Goal: Information Seeking & Learning: Learn about a topic

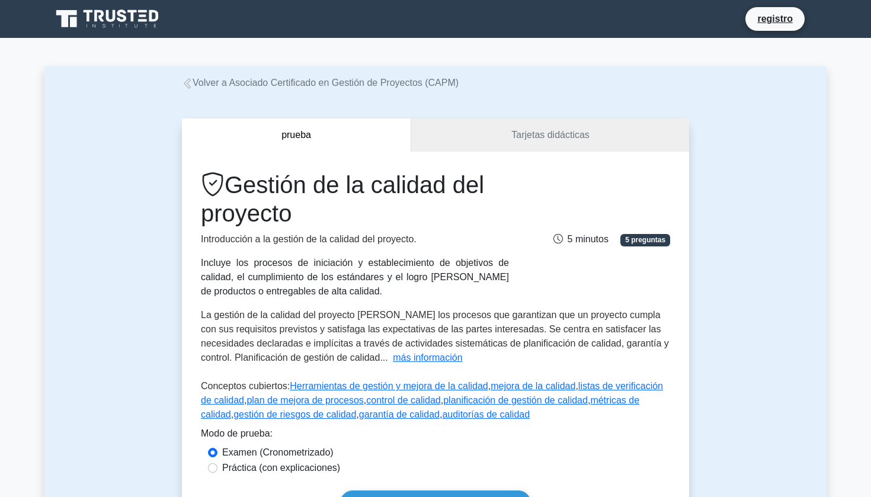
click at [312, 82] on link "Volver a Asociado Certificado en Gestión de Proyectos (CAPM)" at bounding box center [320, 83] width 277 height 10
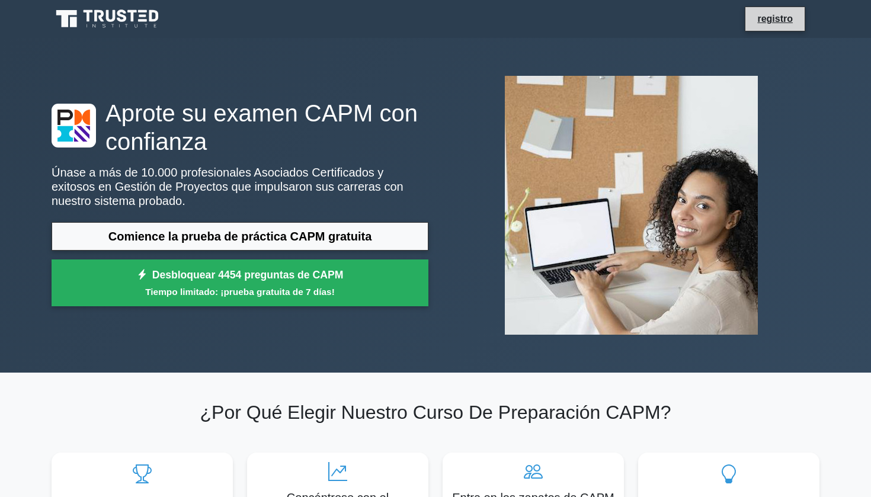
click at [759, 10] on li "registro" at bounding box center [775, 19] width 60 height 25
click at [766, 21] on link "registro" at bounding box center [775, 18] width 50 height 15
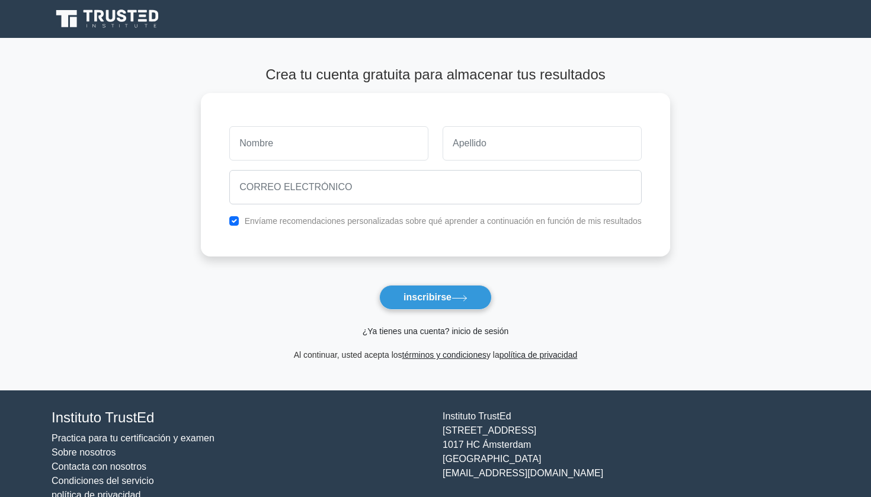
click at [410, 327] on link "¿Ya tienes una cuenta? inicio de sesión" at bounding box center [436, 331] width 146 height 9
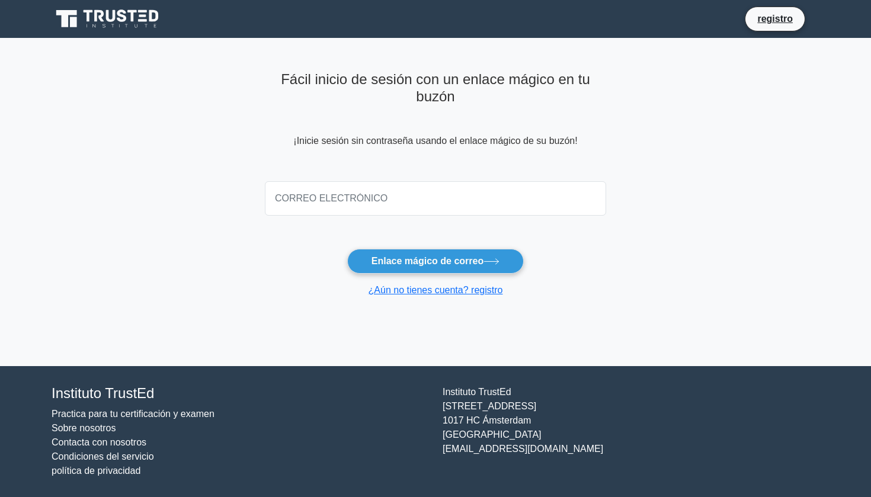
click at [450, 211] on input "email" at bounding box center [435, 198] width 341 height 34
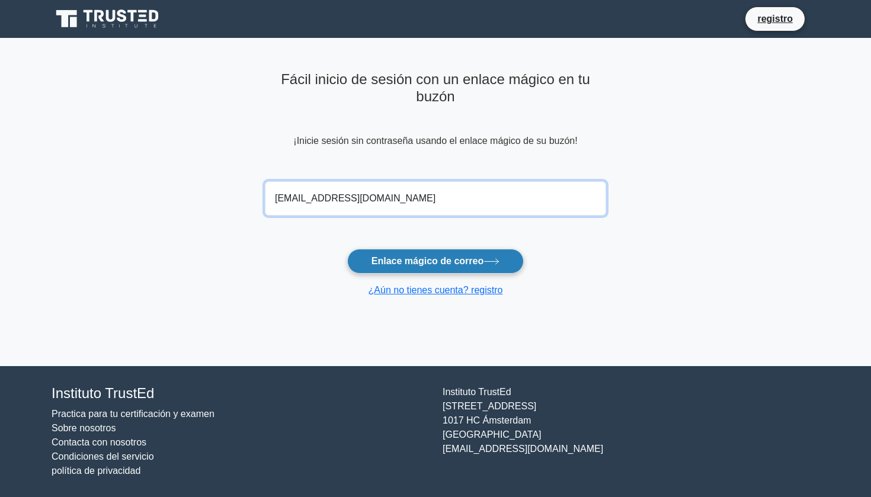
type input "vale_0209@icloud.com"
click at [436, 260] on button "Enlace mágico de correo" at bounding box center [435, 261] width 177 height 25
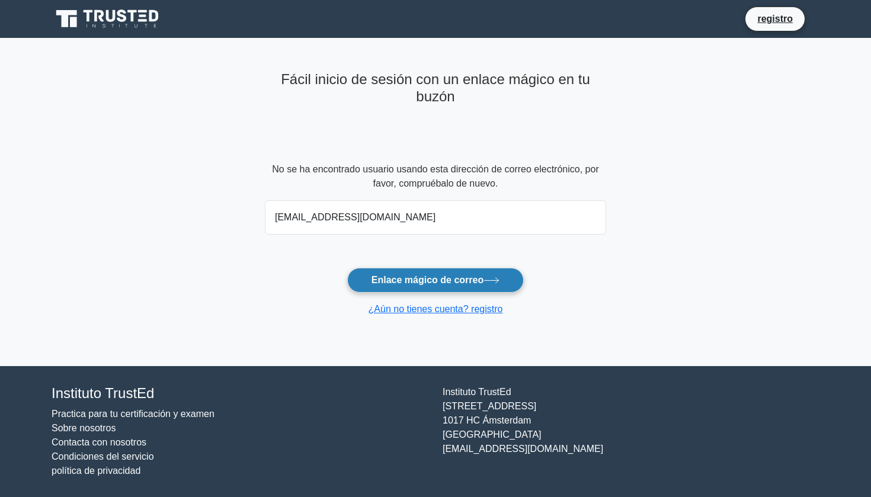
type input "[EMAIL_ADDRESS][DOMAIN_NAME]"
click at [485, 274] on button "Enlace mágico de correo" at bounding box center [435, 280] width 177 height 25
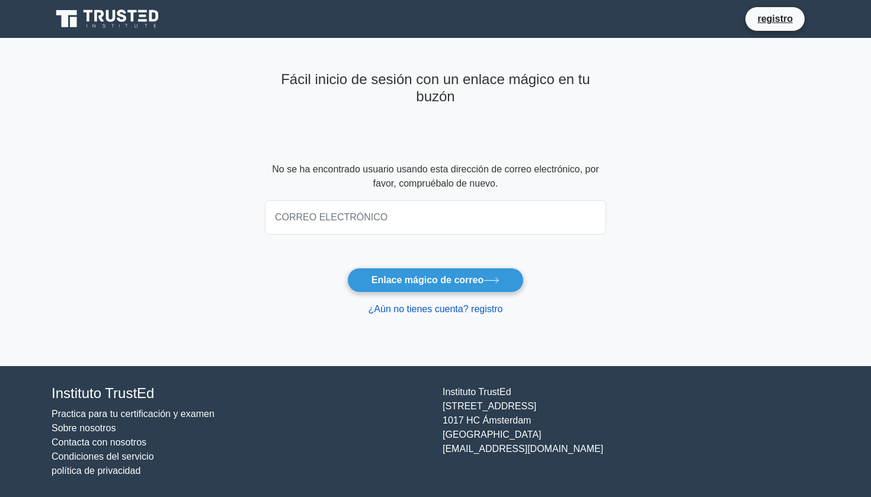
click at [426, 309] on link "¿Aún no tienes cuenta? registro" at bounding box center [436, 309] width 135 height 10
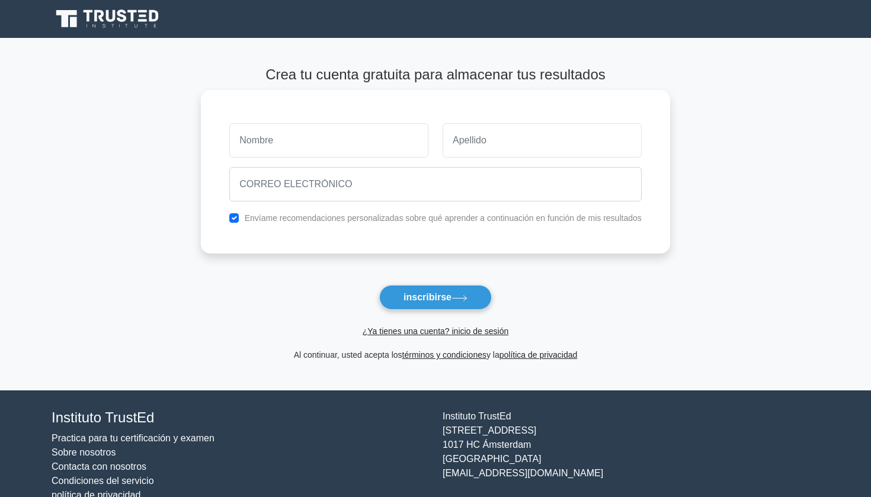
type input "v"
type input "[PERSON_NAME]"
type input "Uscategui"
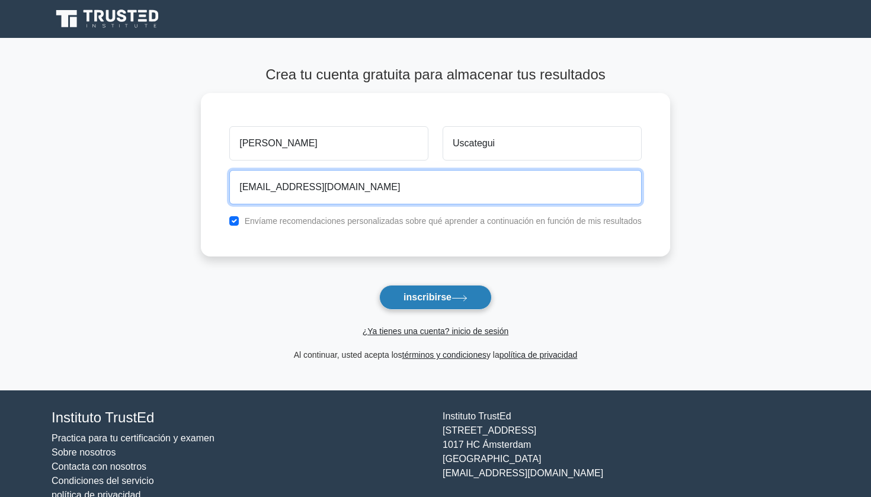
type input "vale_0209@icloud.com"
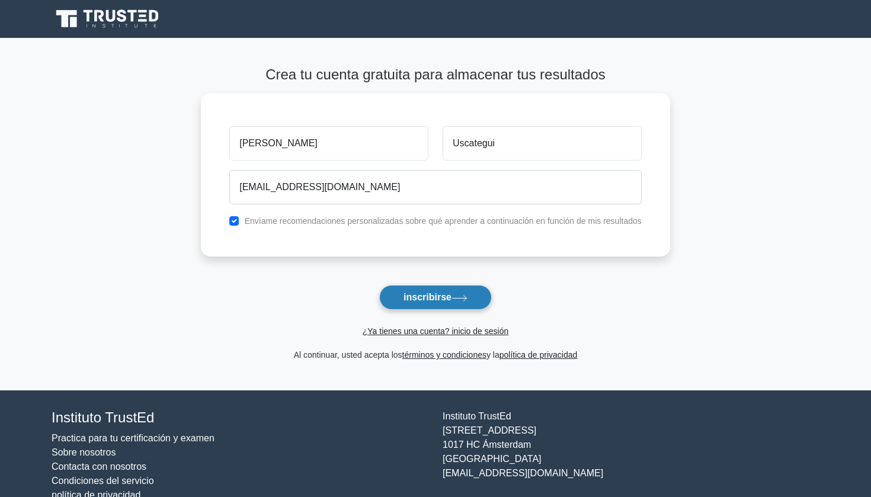
click at [415, 296] on button "inscribirse" at bounding box center [435, 297] width 113 height 25
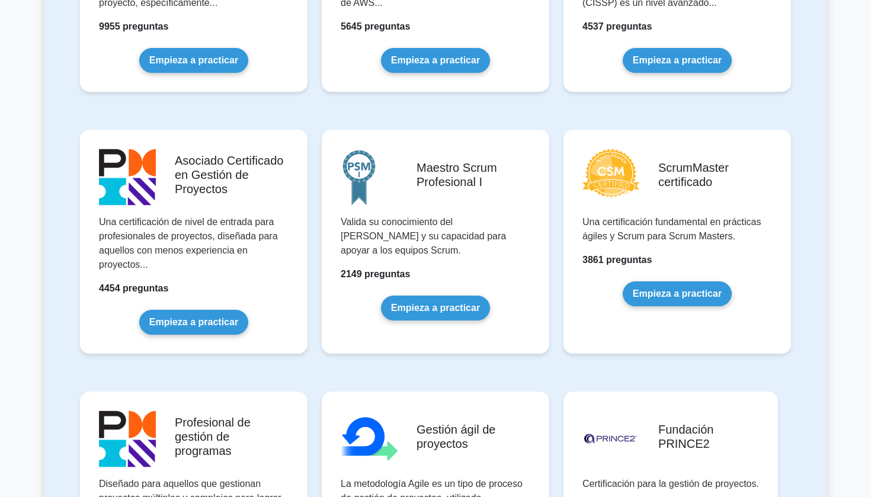
scroll to position [366, 0]
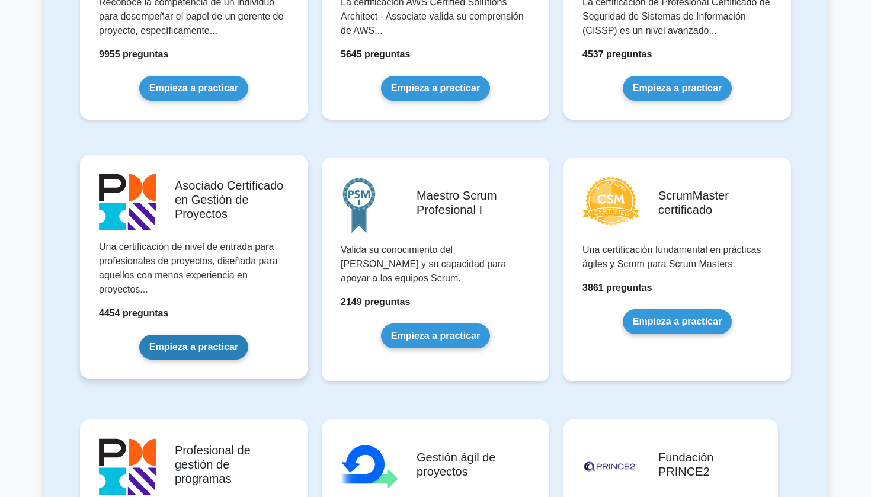
click at [216, 335] on link "Empieza a practicar" at bounding box center [193, 347] width 109 height 25
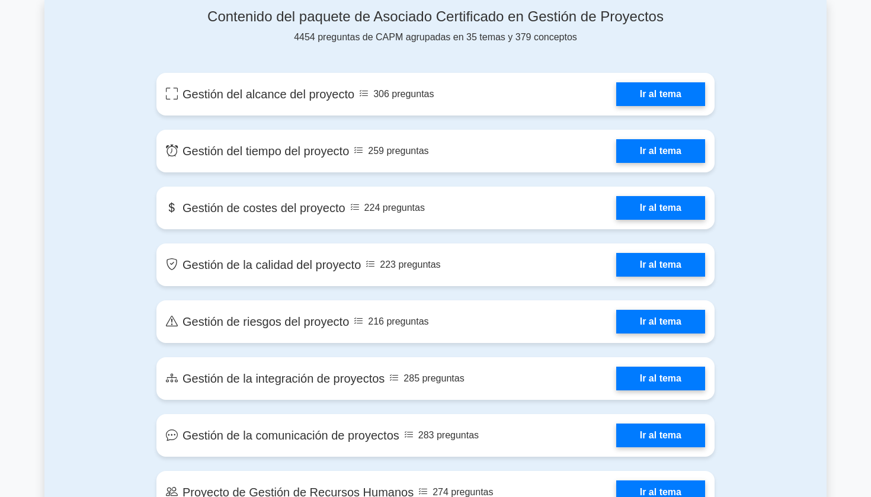
scroll to position [901, 0]
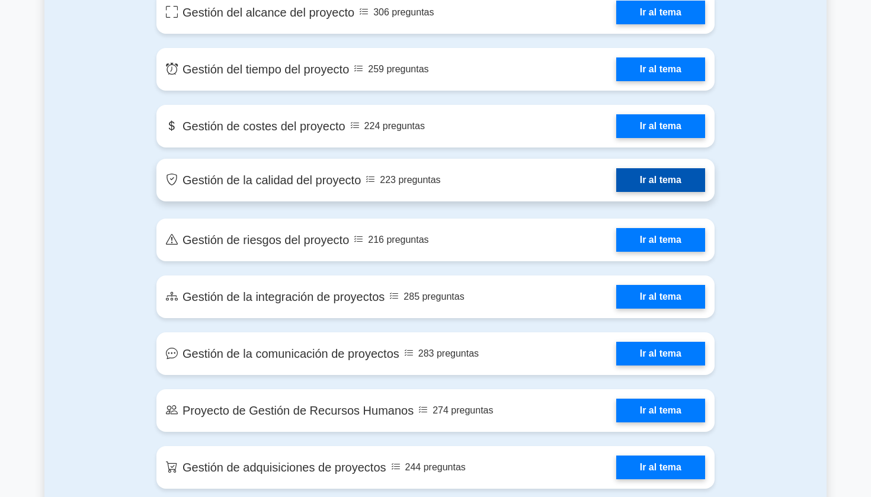
click at [616, 178] on link "Ir al tema" at bounding box center [660, 180] width 89 height 24
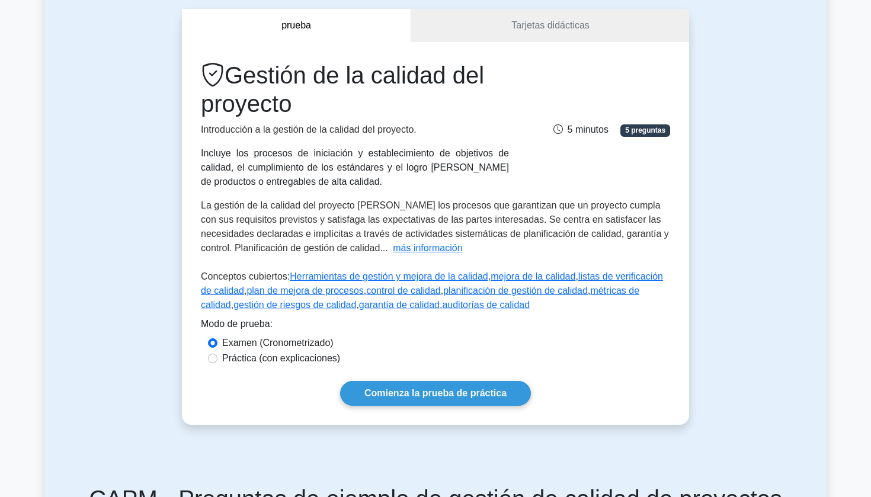
scroll to position [104, 0]
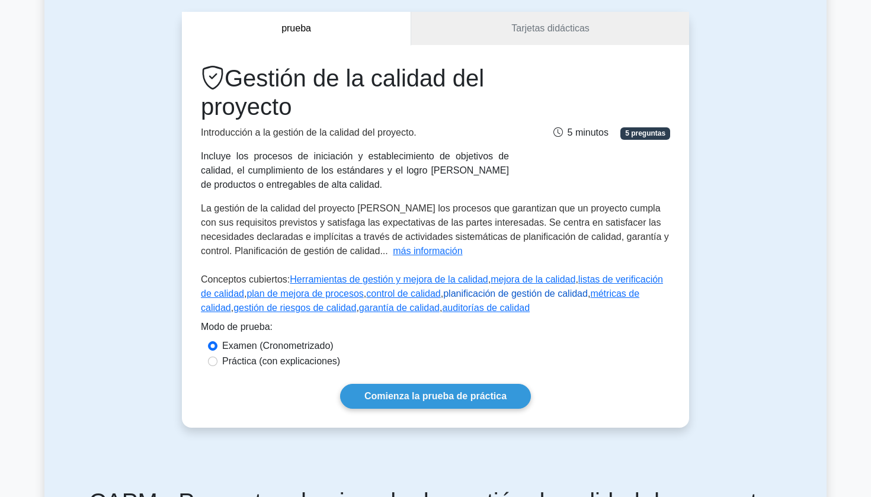
click at [542, 299] on link "planificación de gestión de calidad" at bounding box center [515, 294] width 145 height 10
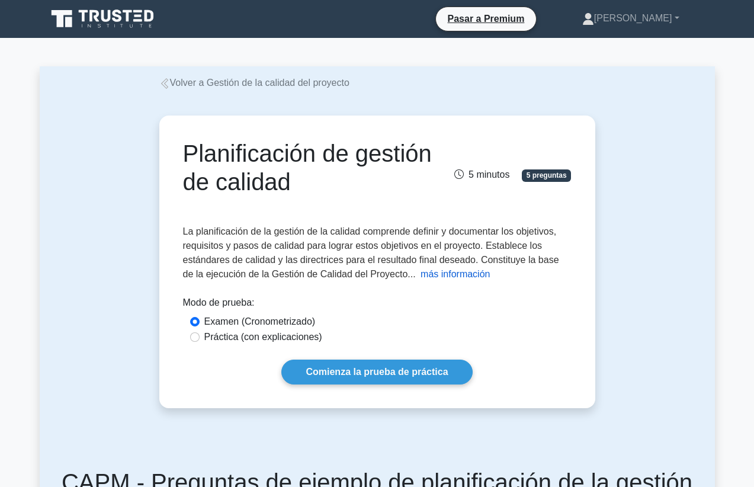
click at [426, 276] on button "más información" at bounding box center [455, 274] width 69 height 14
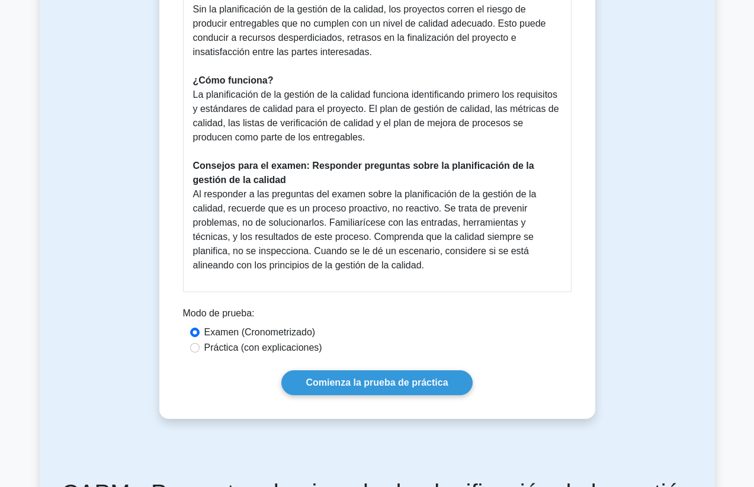
scroll to position [504, 0]
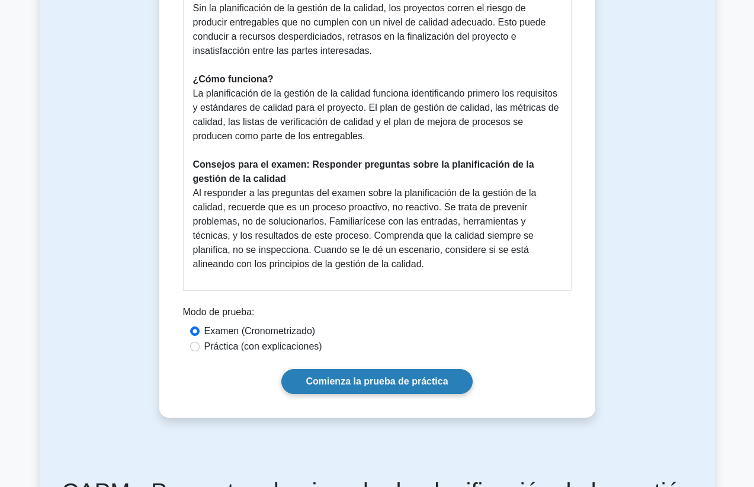
click at [399, 382] on link "Comienza la prueba de práctica" at bounding box center [376, 381] width 191 height 25
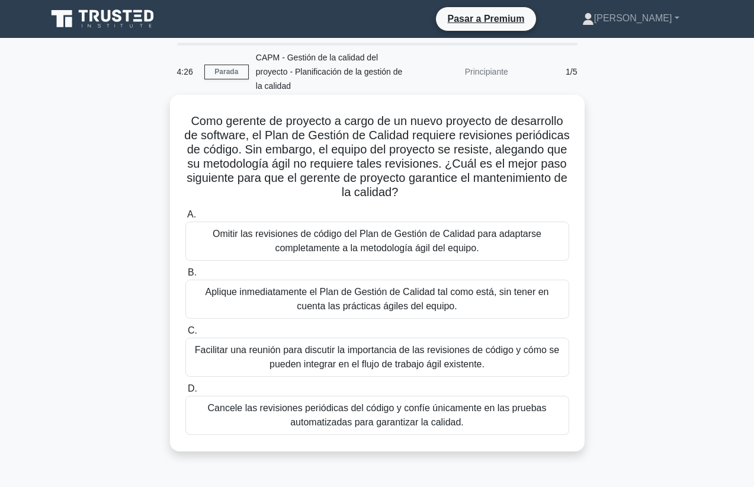
click at [369, 368] on div "Facilitar una reunión para discutir la importancia de las revisiones de código …" at bounding box center [377, 357] width 384 height 39
click at [185, 335] on input "C. Facilitar una reunión para discutir la importancia de las revisiones de códi…" at bounding box center [185, 331] width 0 height 8
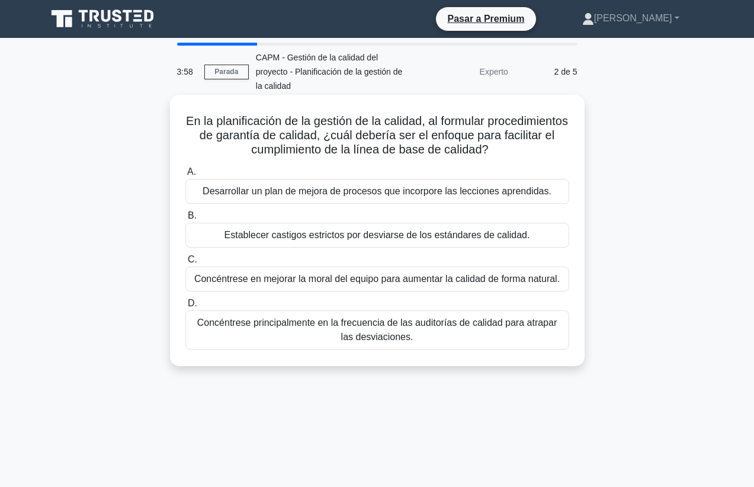
click at [398, 193] on div "Desarrollar un plan de mejora de procesos que incorpore las lecciones aprendida…" at bounding box center [377, 191] width 384 height 25
click at [185, 176] on input "A. Desarrollar un plan de mejora de procesos que incorpore las lecciones aprend…" at bounding box center [185, 172] width 0 height 8
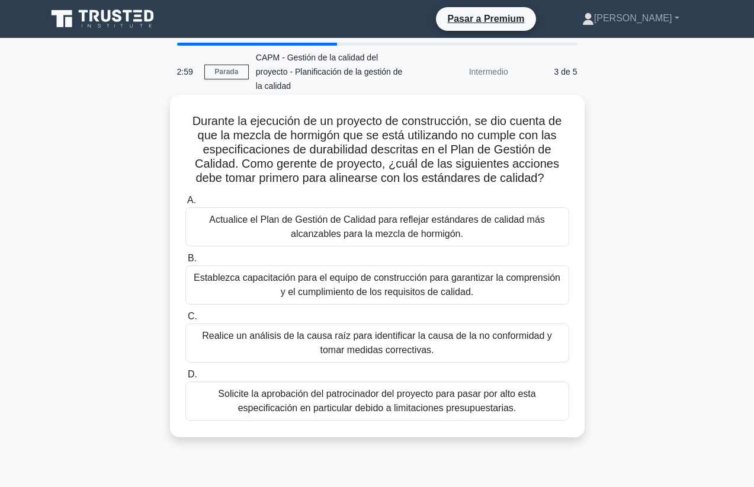
click at [416, 345] on div "Realice un análisis de la causa raíz para identificar la causa de la no conform…" at bounding box center [377, 343] width 384 height 39
click at [185, 321] on input "C. Realice un análisis de la causa raíz para identificar la causa de la no conf…" at bounding box center [185, 317] width 0 height 8
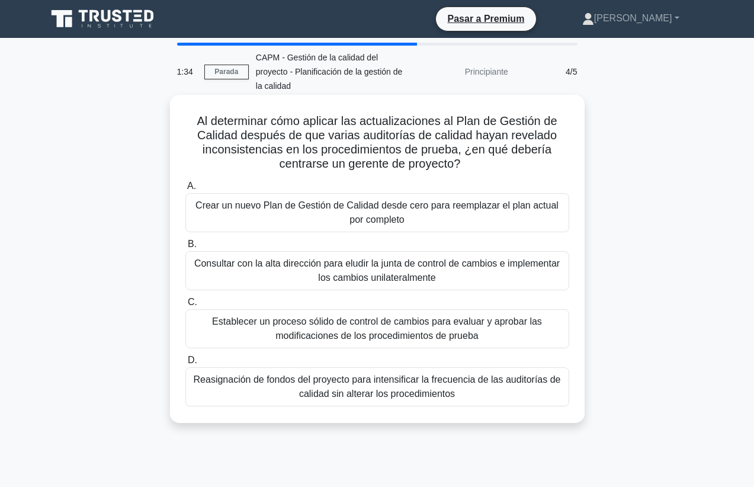
click at [415, 331] on div "Establecer un proceso sólido de control de cambios para evaluar y aprobar las m…" at bounding box center [377, 328] width 384 height 39
click at [185, 306] on input "C. Establecer un proceso sólido de control de cambios para evaluar y aprobar la…" at bounding box center [185, 303] width 0 height 8
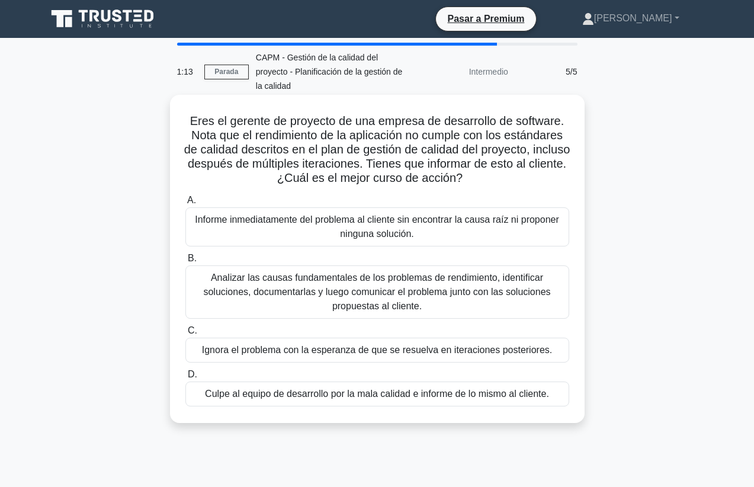
click at [380, 293] on div "Analizar las causas fundamentales de los problemas de rendimiento, identificar …" at bounding box center [377, 291] width 384 height 53
click at [185, 263] on input "B. Analizar las causas fundamentales de los problemas de rendimiento, identific…" at bounding box center [185, 259] width 0 height 8
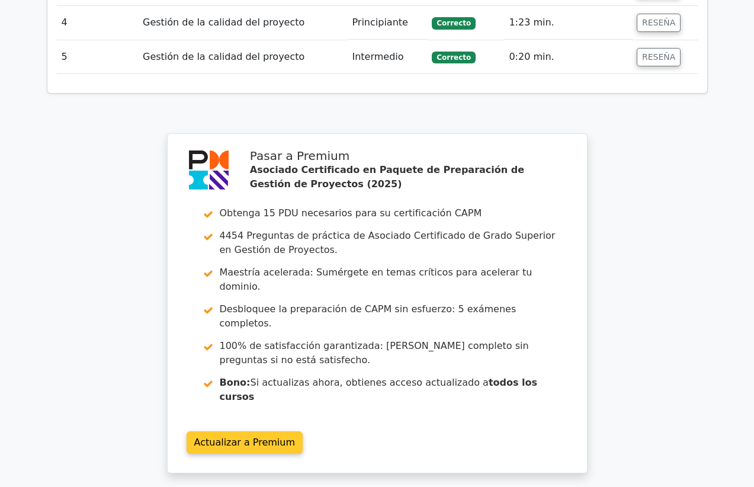
scroll to position [1871, 0]
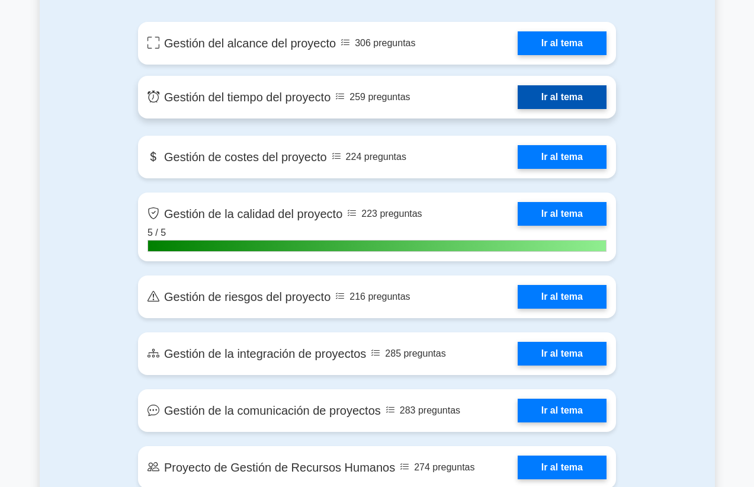
scroll to position [954, 0]
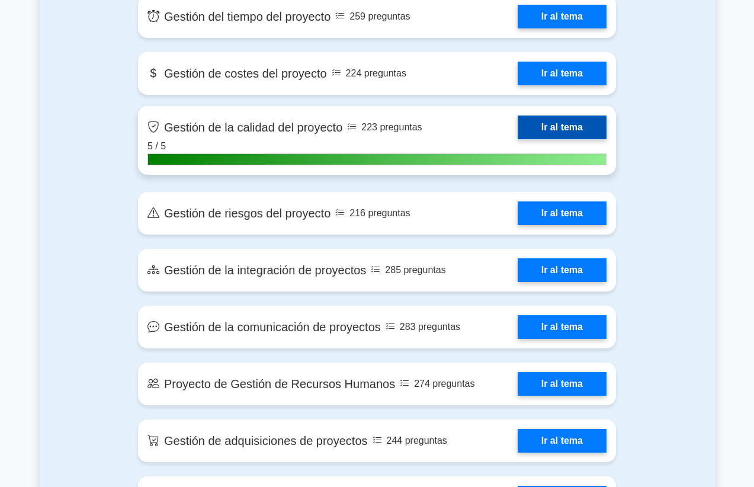
click at [518, 139] on link "Ir al tema" at bounding box center [562, 128] width 89 height 24
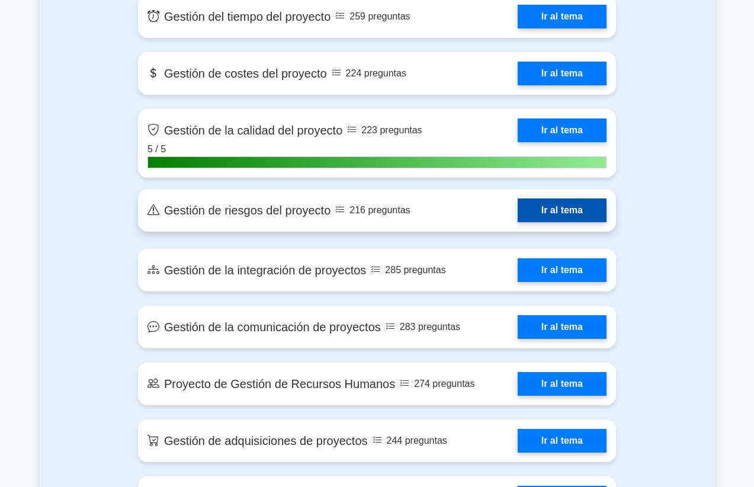
click at [518, 222] on link "Ir al tema" at bounding box center [562, 211] width 89 height 24
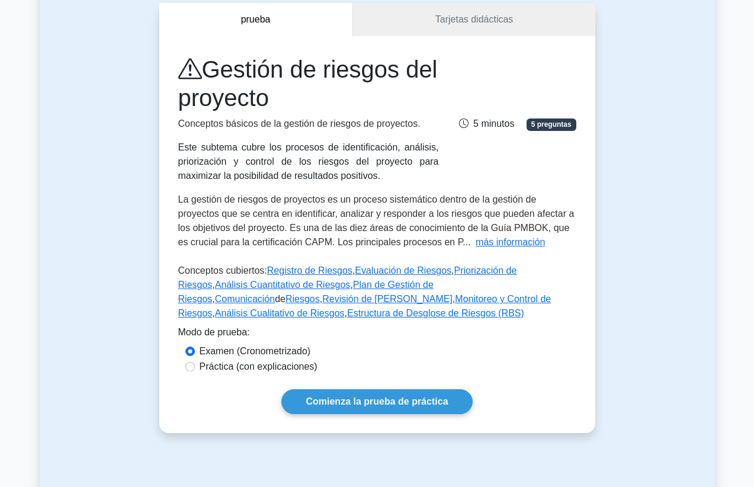
scroll to position [110, 0]
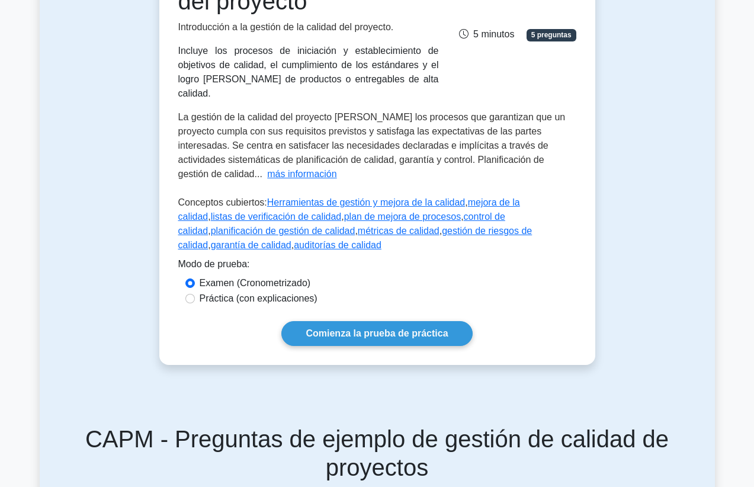
scroll to position [239, 0]
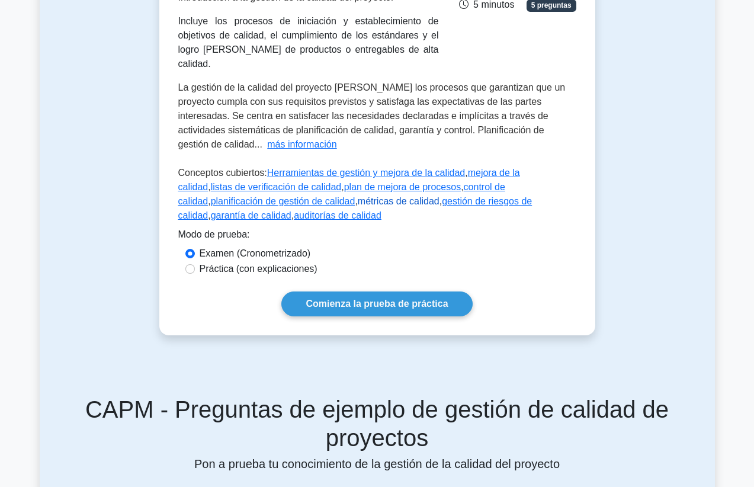
click at [358, 196] on link "métricas de calidad" at bounding box center [399, 201] width 82 height 10
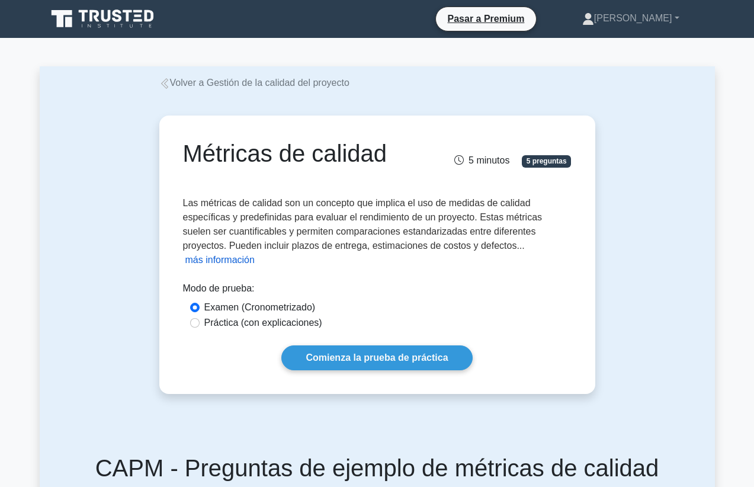
click at [255, 253] on button "más información" at bounding box center [219, 260] width 69 height 14
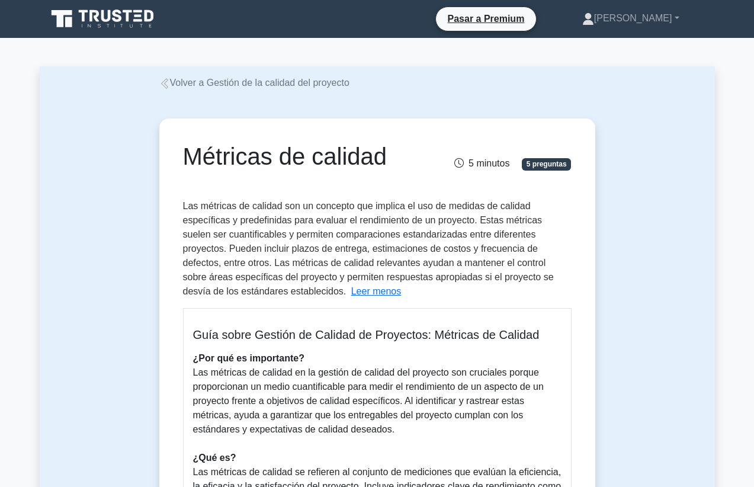
click at [263, 85] on link "Volver a Gestión de la calidad del proyecto" at bounding box center [254, 83] width 190 height 10
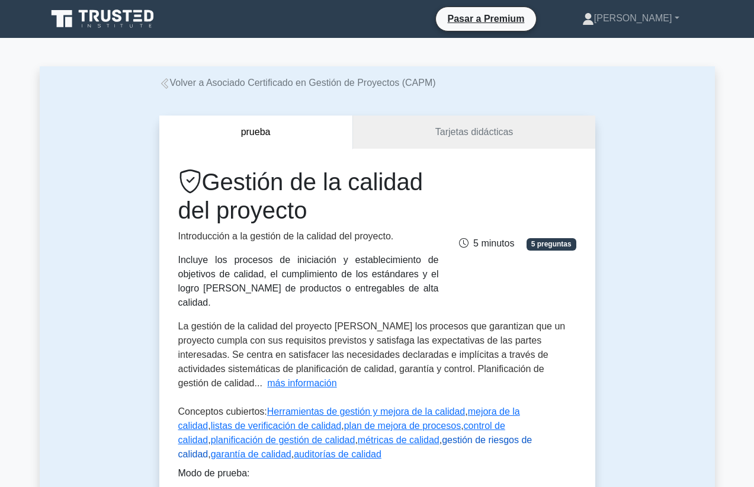
click at [419, 435] on link "gestión de riesgos de calidad" at bounding box center [355, 447] width 354 height 24
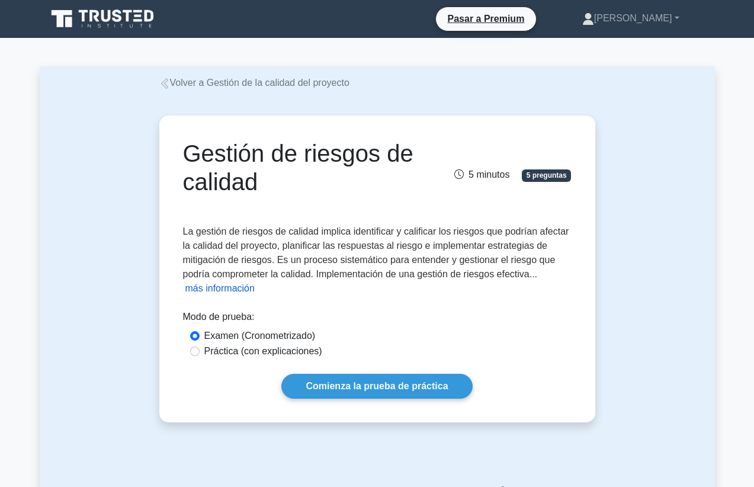
click at [211, 293] on button "más información" at bounding box center [219, 288] width 69 height 14
